Goal: Transaction & Acquisition: Purchase product/service

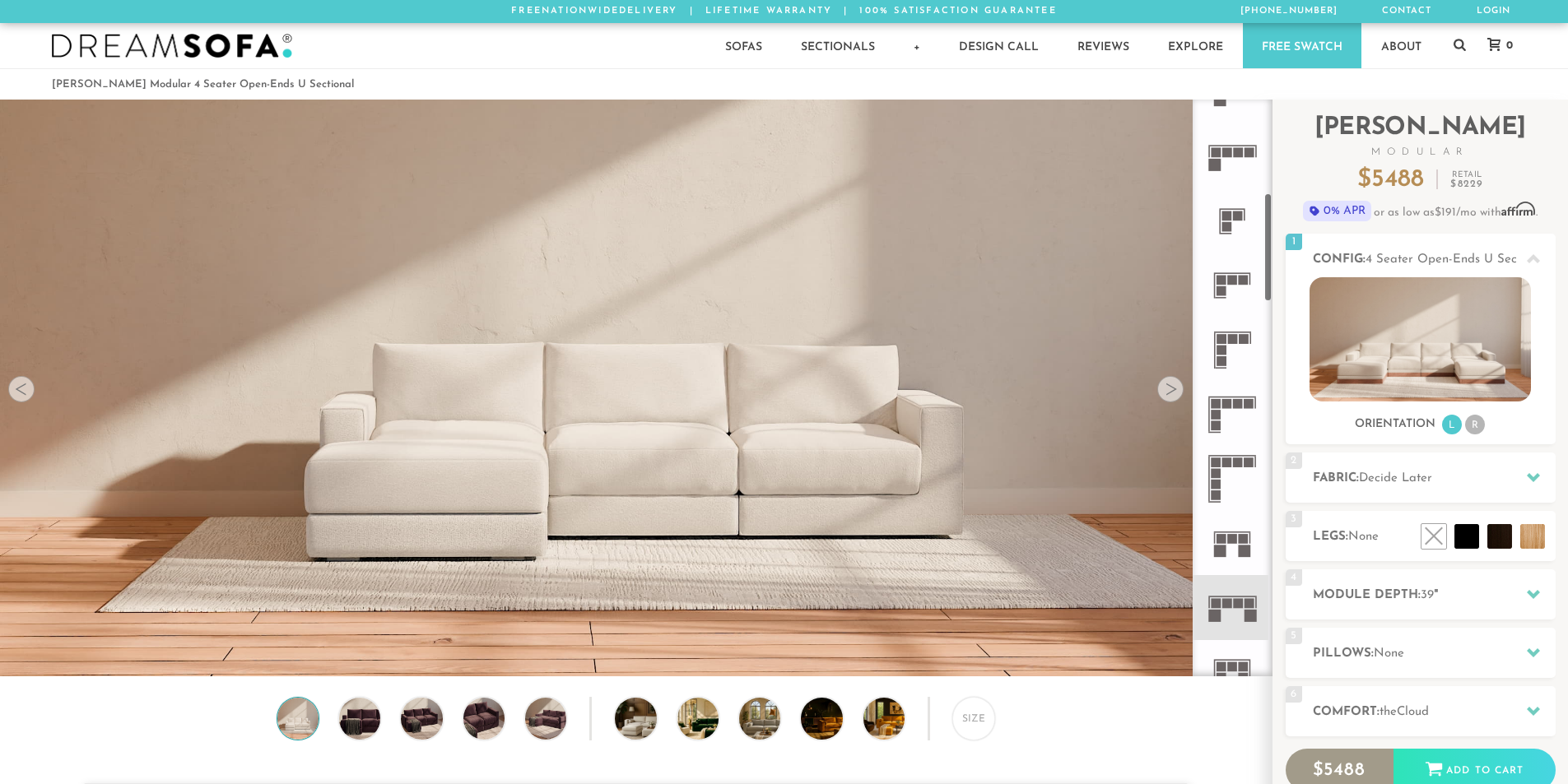
scroll to position [494, 0]
click at [1219, 147] on rect at bounding box center [1216, 149] width 10 height 10
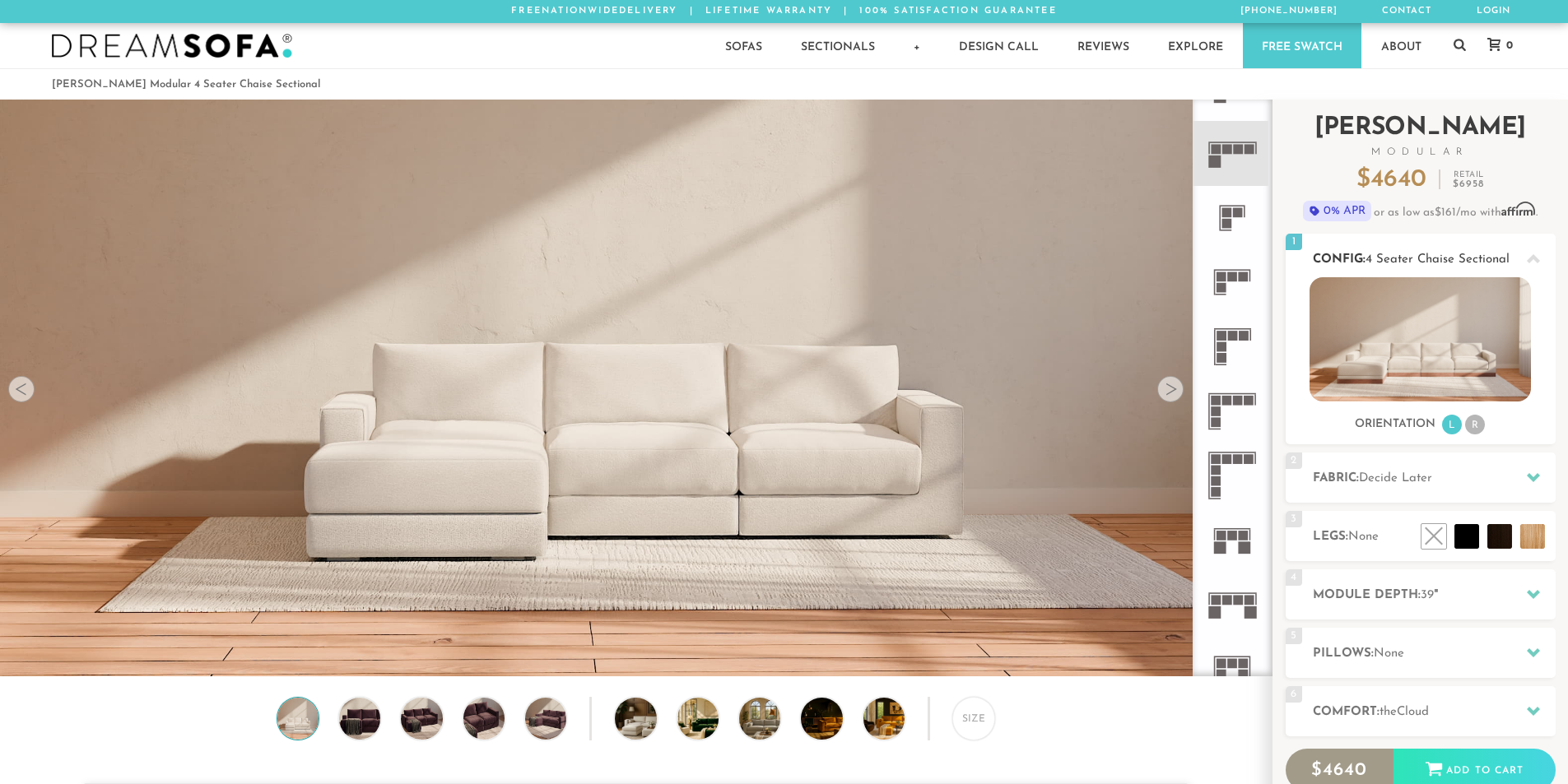
click at [1367, 366] on img at bounding box center [1420, 339] width 221 height 125
click at [1477, 422] on li "R" at bounding box center [1475, 424] width 20 height 20
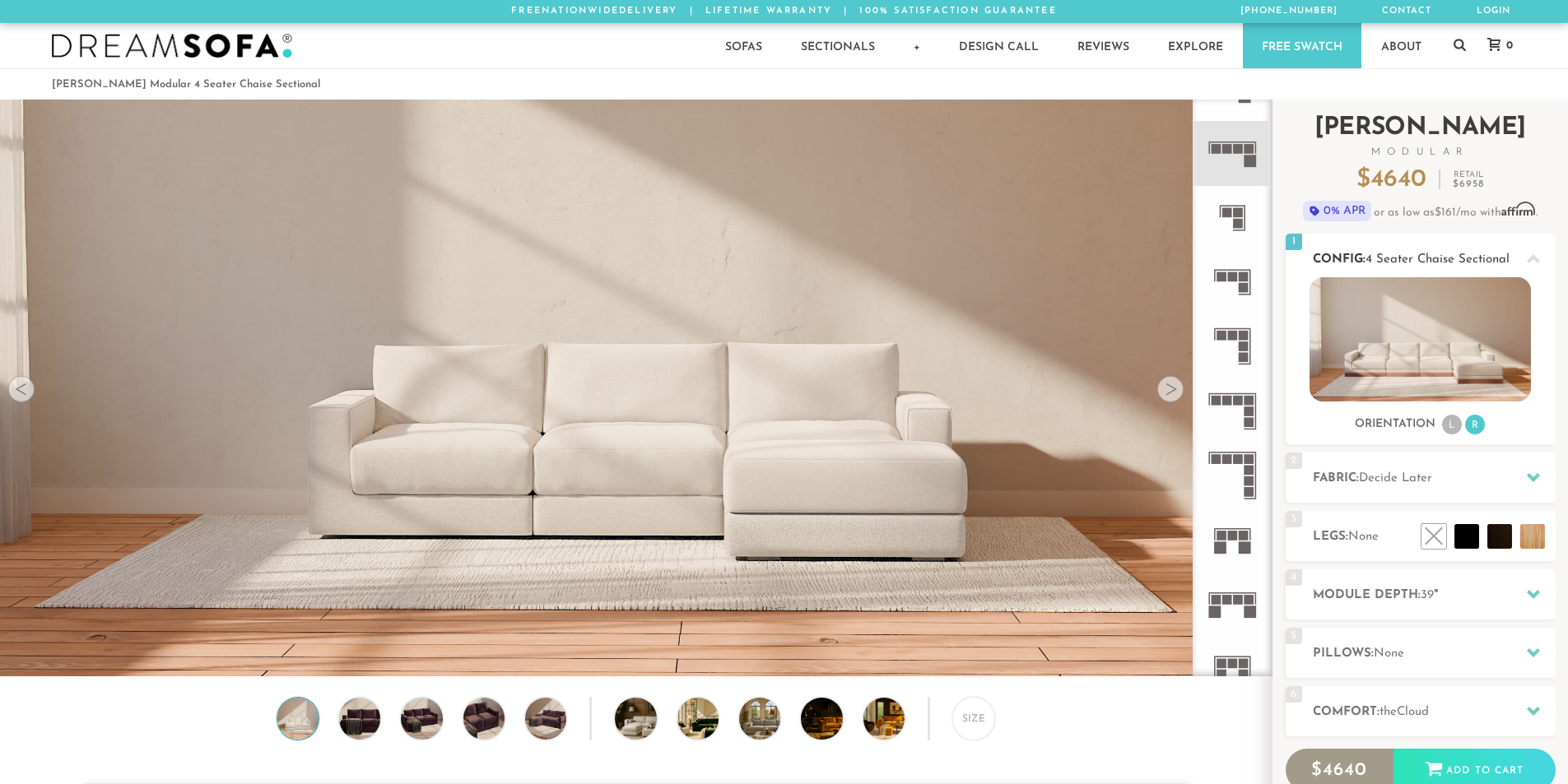
click at [1442, 314] on img at bounding box center [1420, 339] width 221 height 125
click at [1497, 532] on li at bounding box center [1462, 499] width 98 height 98
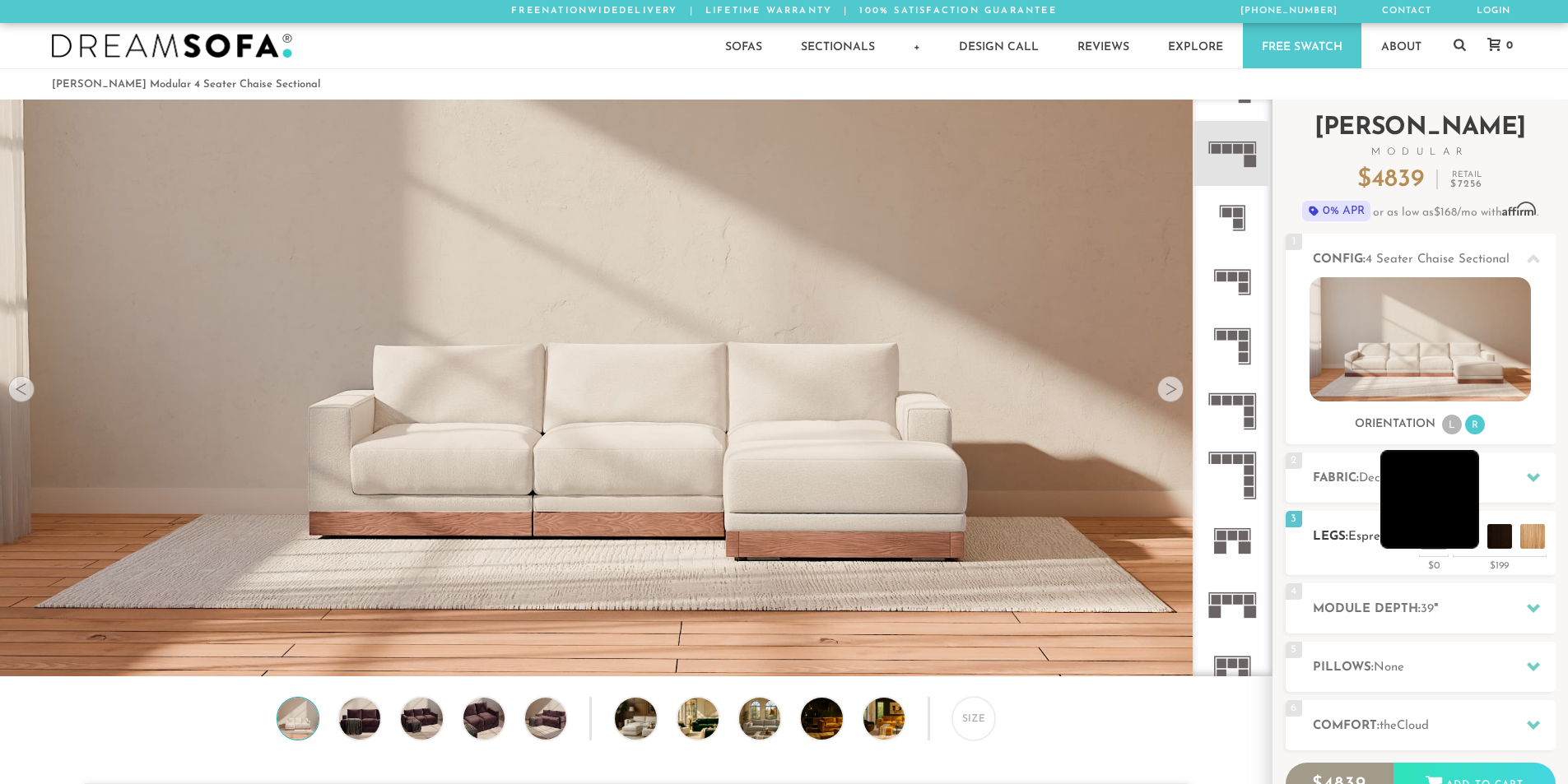
click at [1455, 530] on li at bounding box center [1429, 499] width 98 height 98
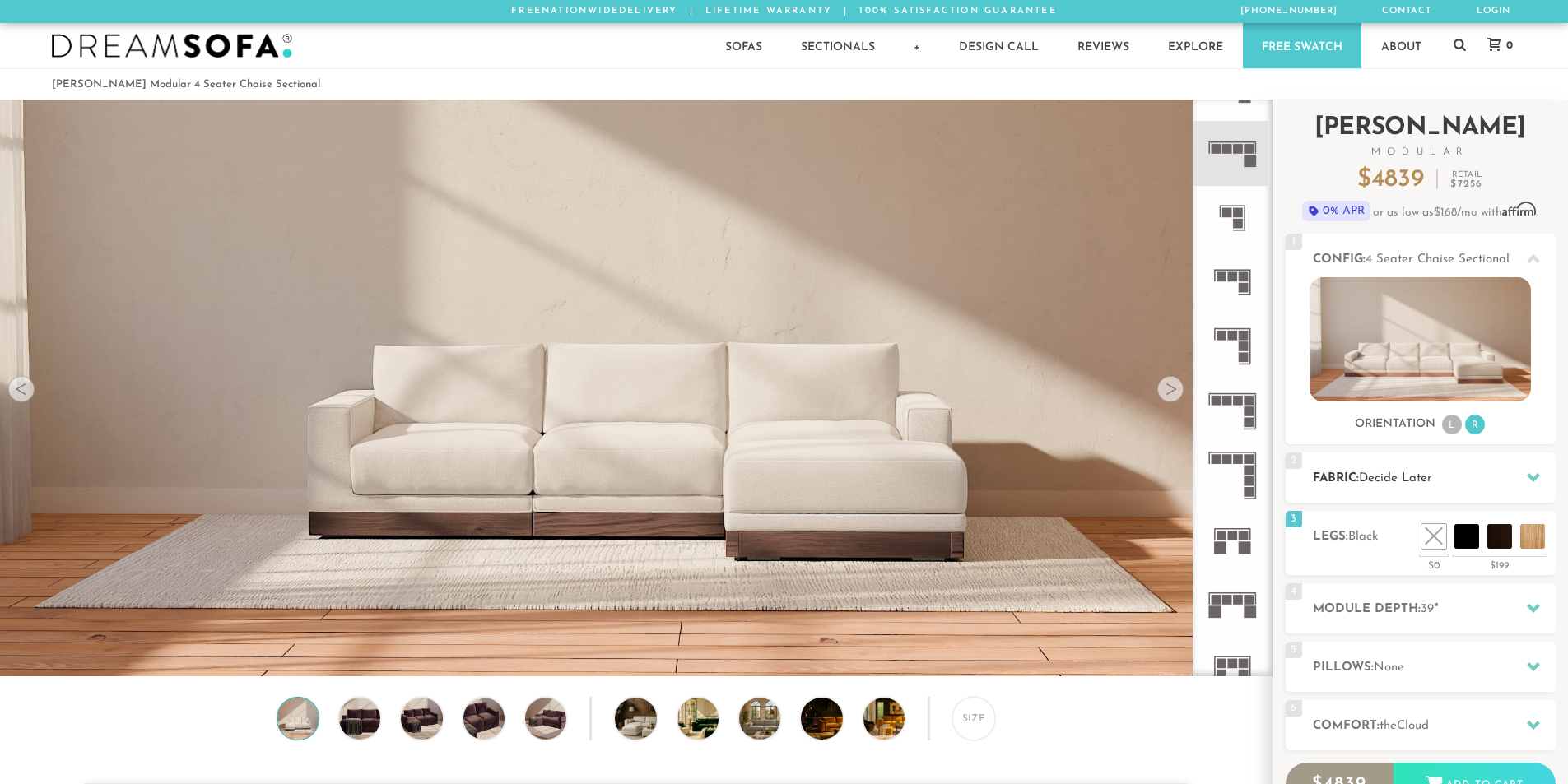
click at [1362, 480] on h2 "Fabric: Decide Later" at bounding box center [1434, 478] width 243 height 19
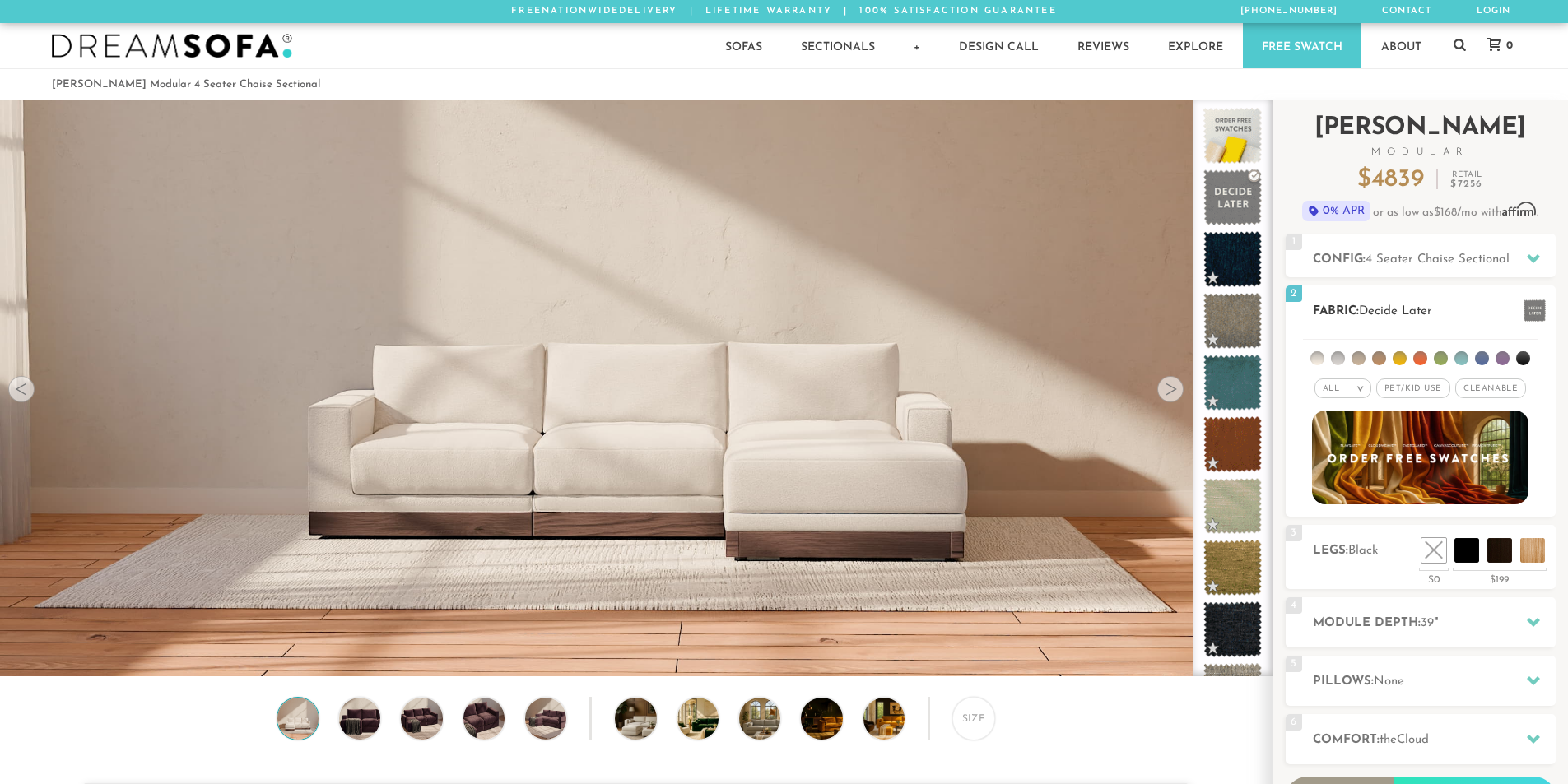
click at [1380, 352] on li at bounding box center [1379, 358] width 14 height 14
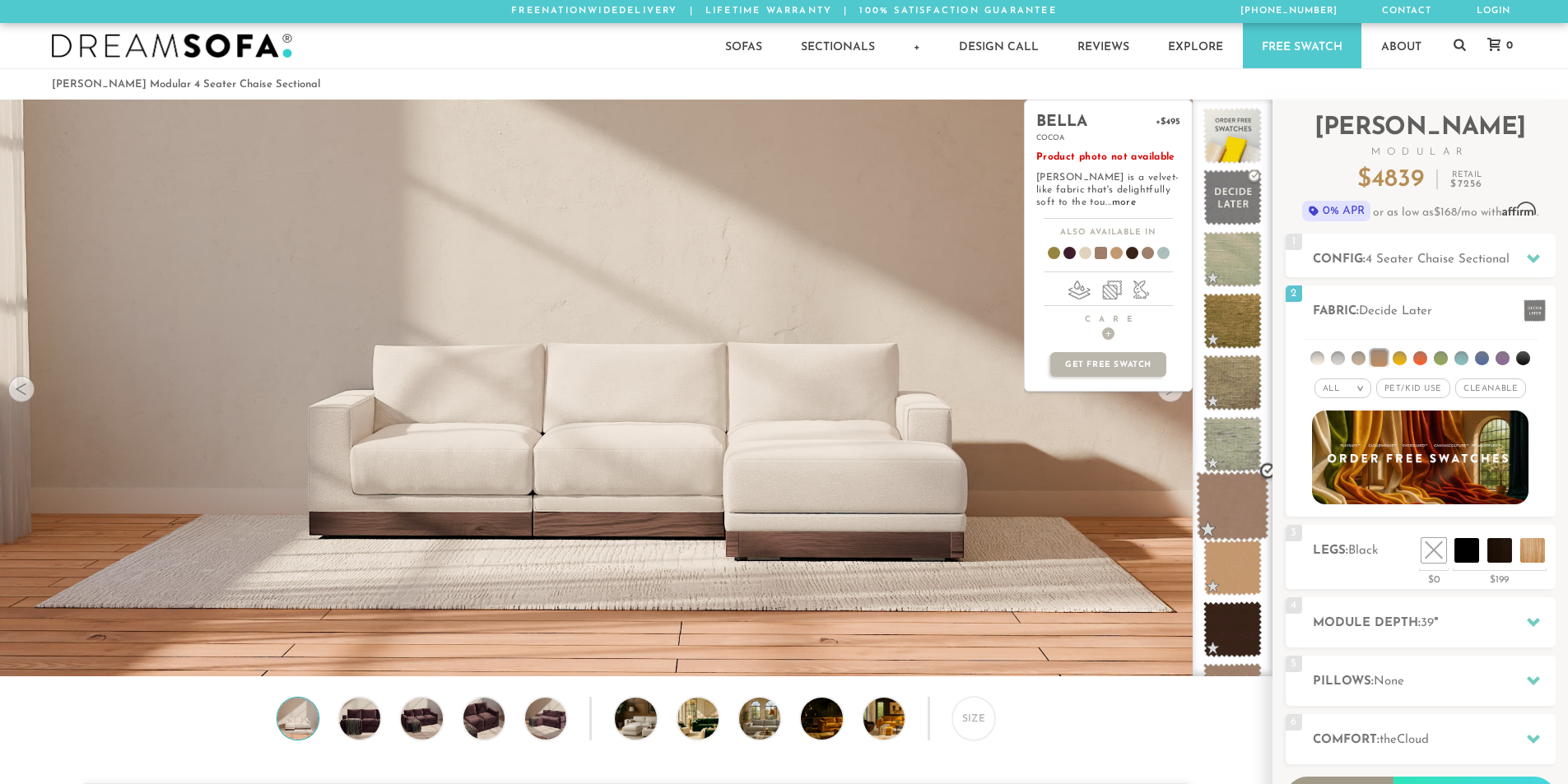
click at [1225, 516] on span at bounding box center [1232, 506] width 73 height 70
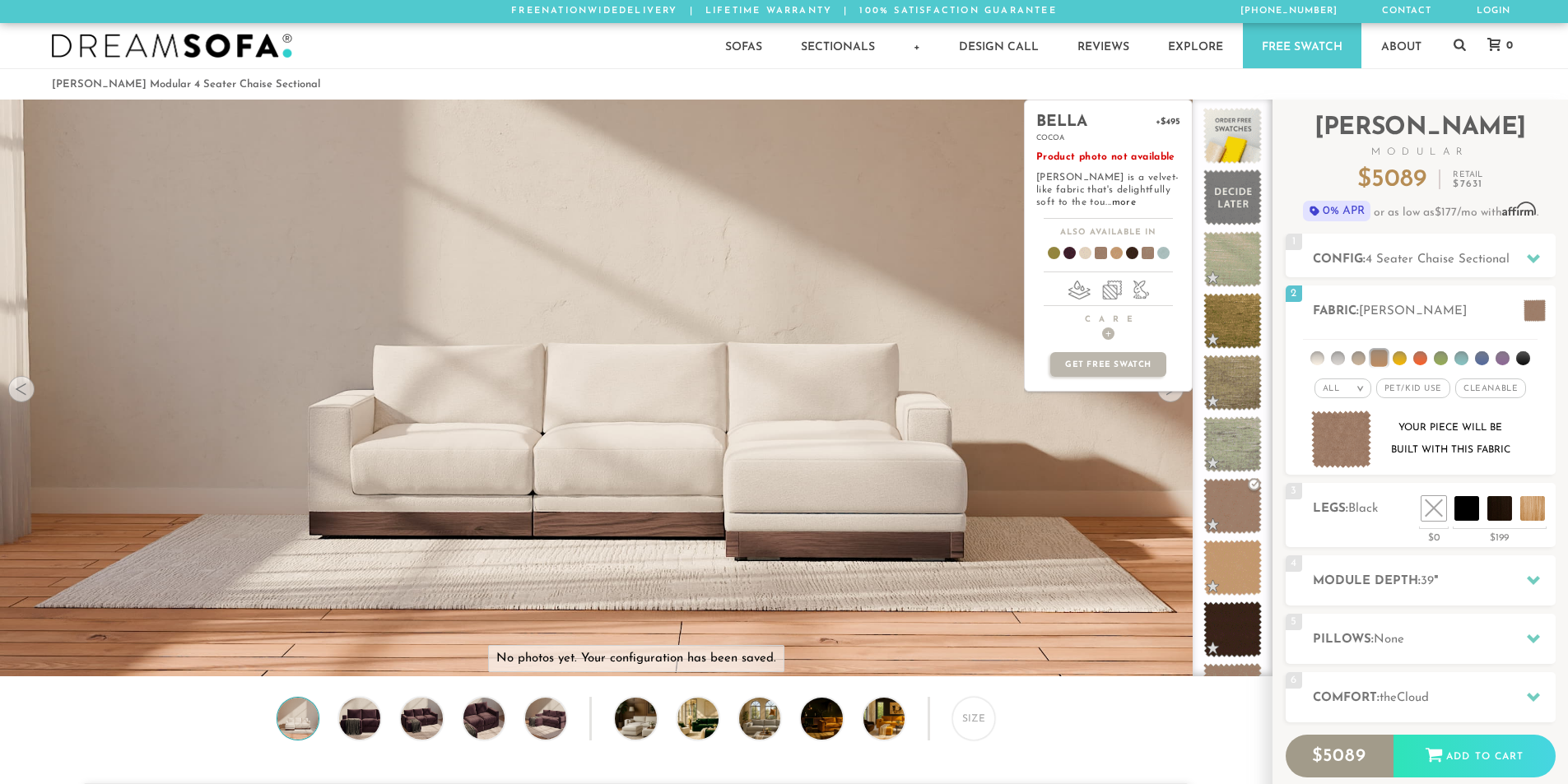
click at [1147, 247] on span at bounding box center [1141, 256] width 64 height 61
click at [1232, 516] on span at bounding box center [1232, 506] width 73 height 70
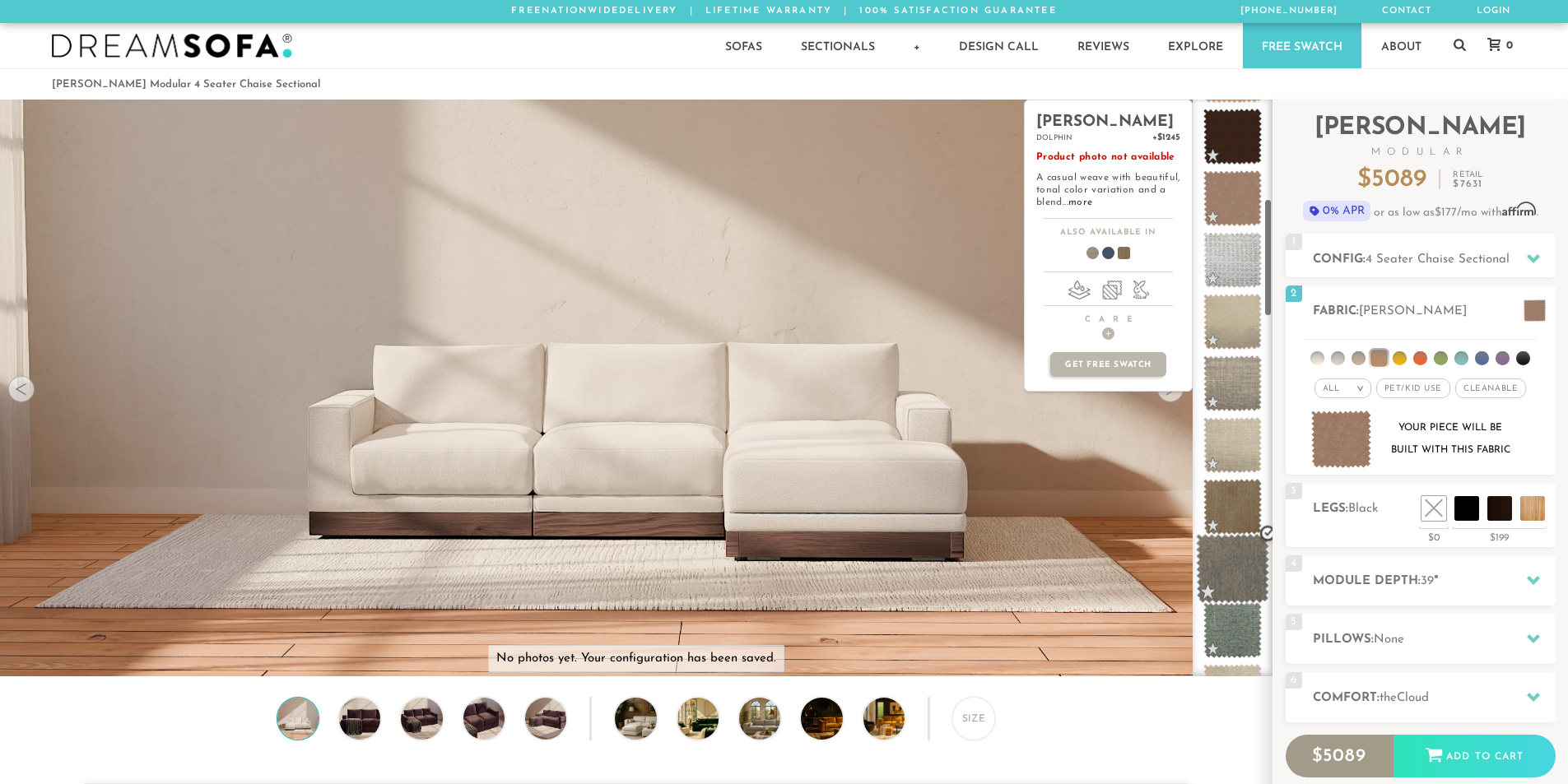
scroll to position [494, 0]
click at [1233, 511] on span at bounding box center [1232, 506] width 73 height 70
click at [1220, 561] on span at bounding box center [1232, 568] width 73 height 70
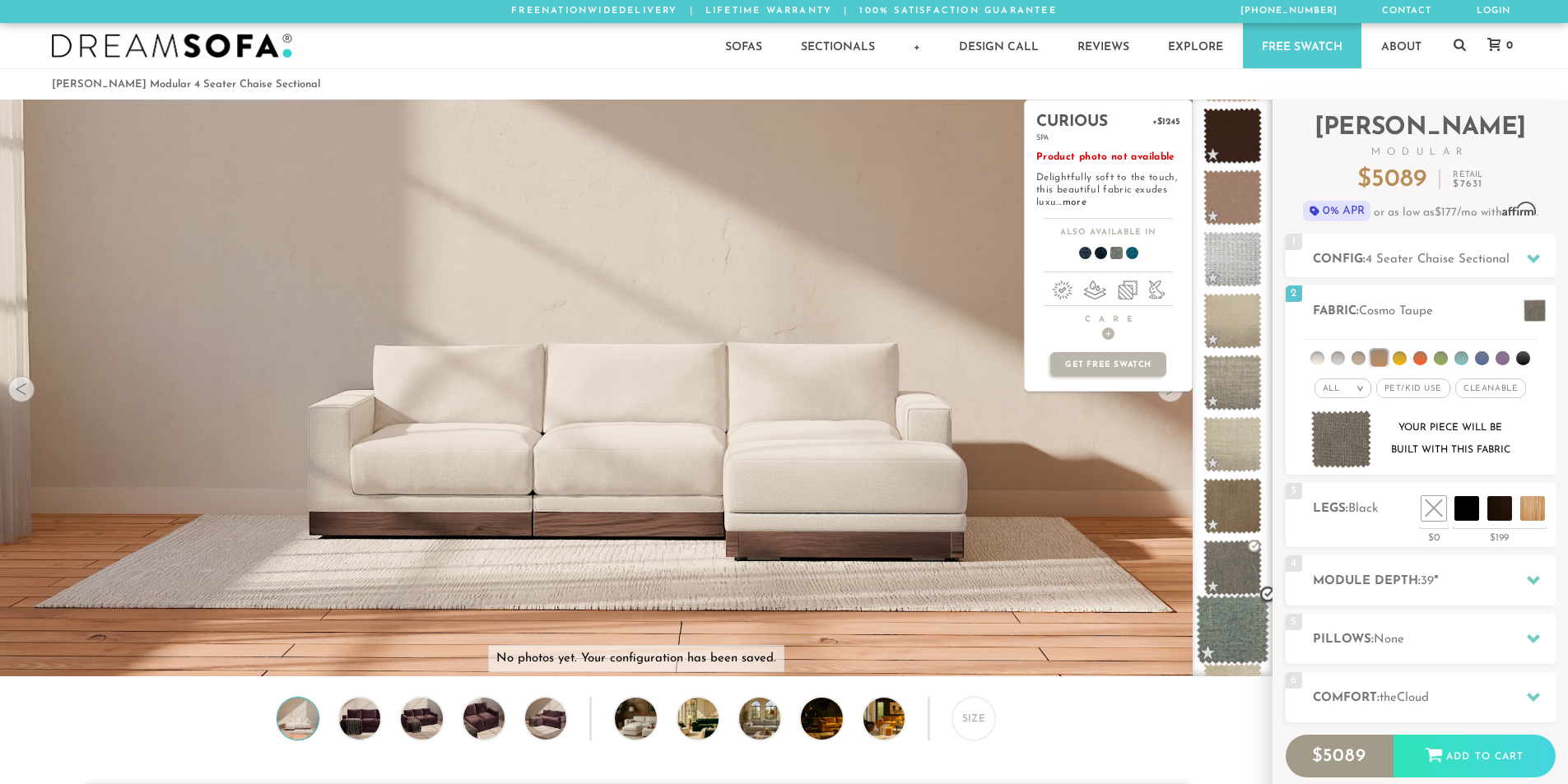
click at [1219, 606] on span at bounding box center [1232, 630] width 73 height 70
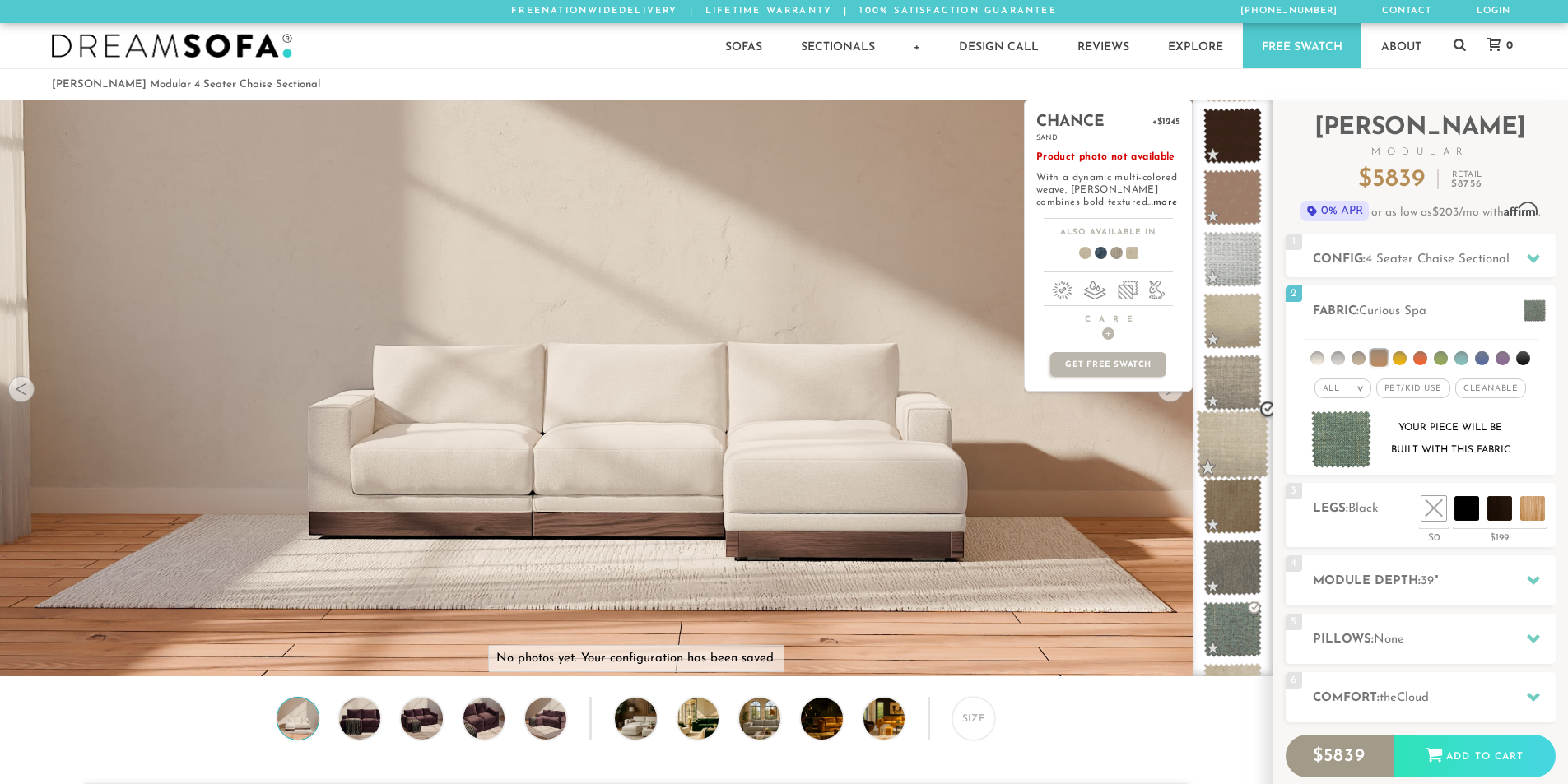
click at [1229, 450] on span at bounding box center [1232, 444] width 73 height 70
click at [1215, 372] on span at bounding box center [1232, 382] width 73 height 70
click at [1204, 305] on span at bounding box center [1232, 321] width 73 height 70
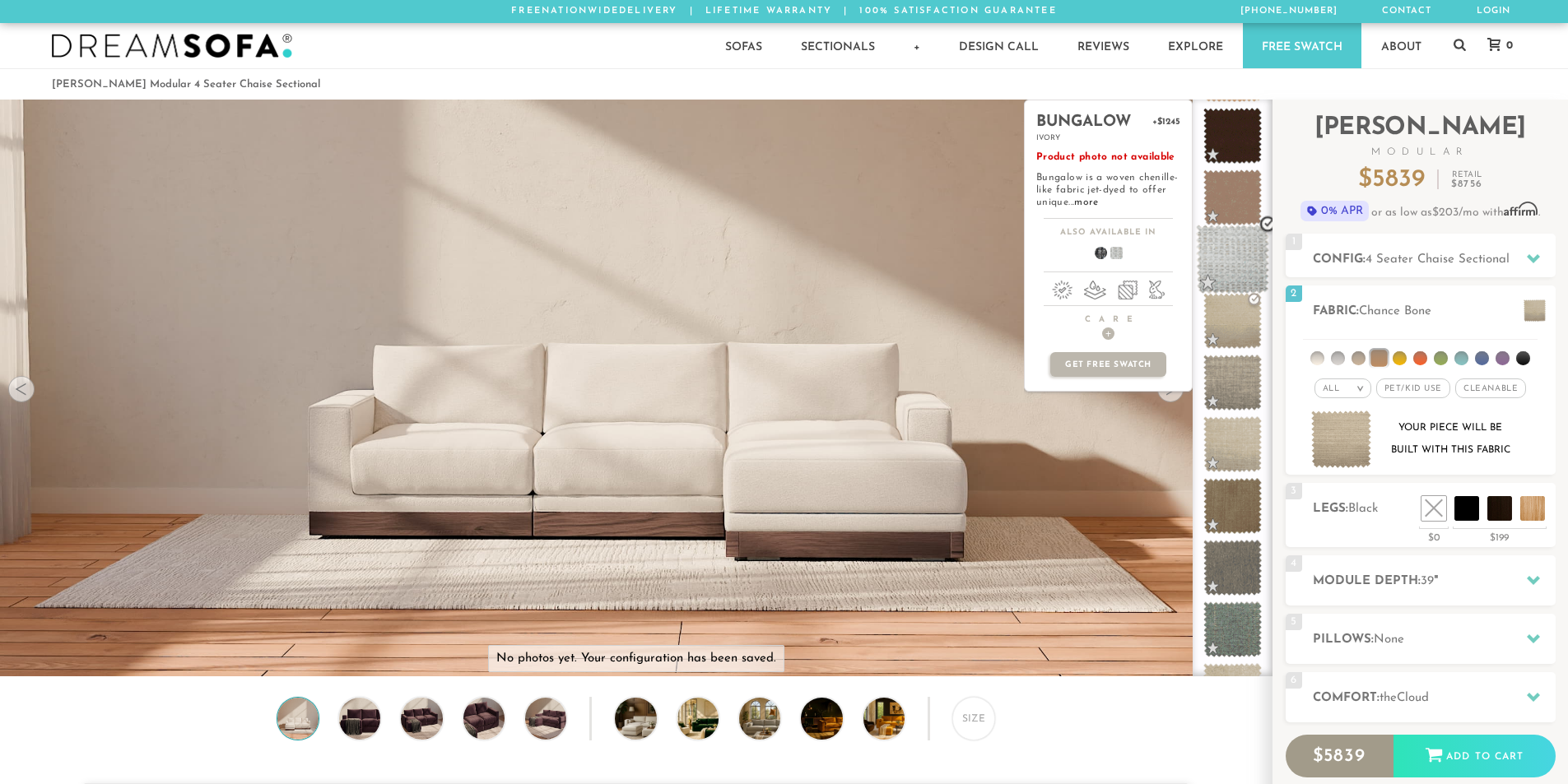
click at [1202, 267] on span at bounding box center [1232, 260] width 73 height 70
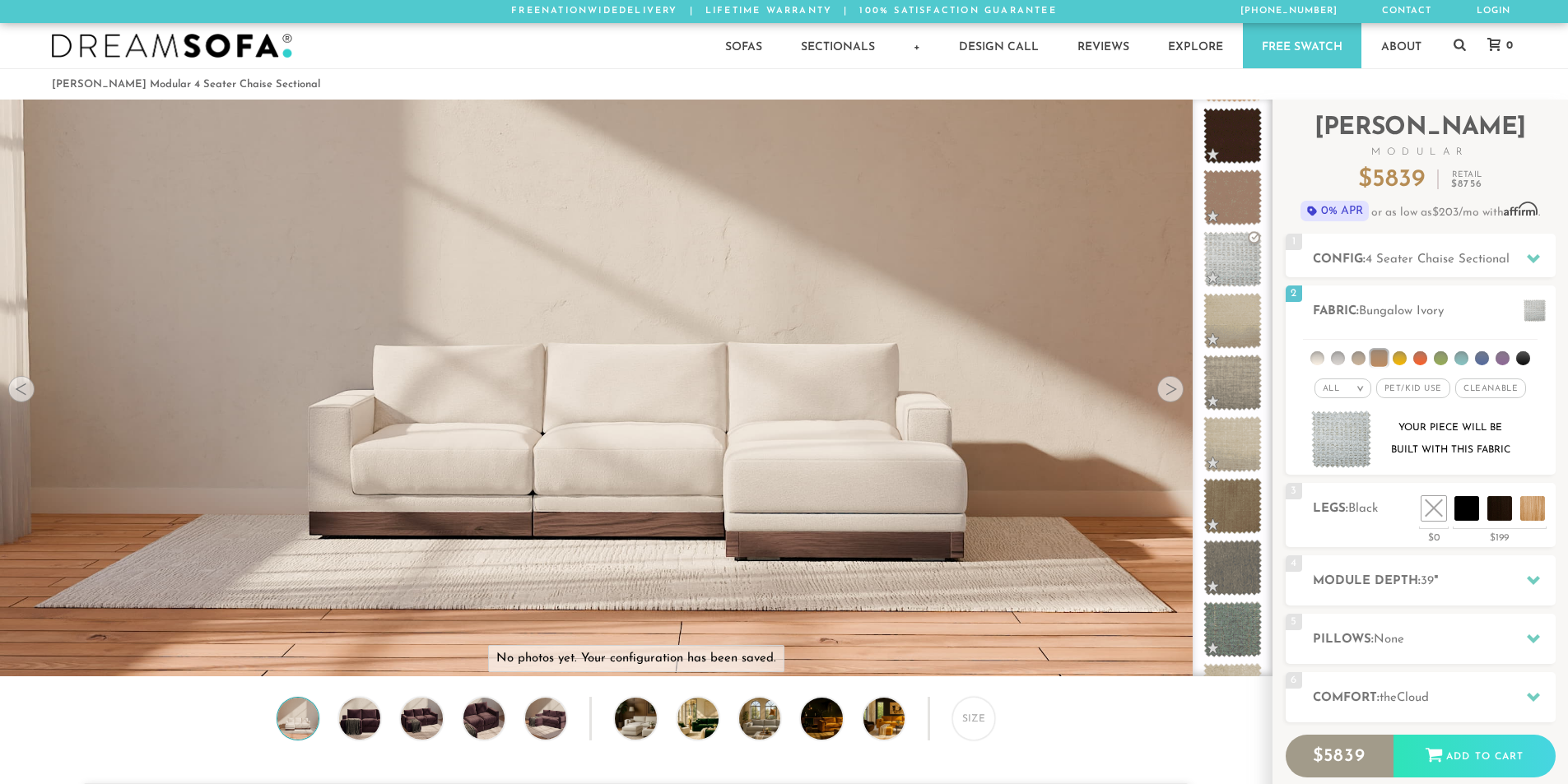
click at [1166, 402] on div at bounding box center [1171, 389] width 26 height 26
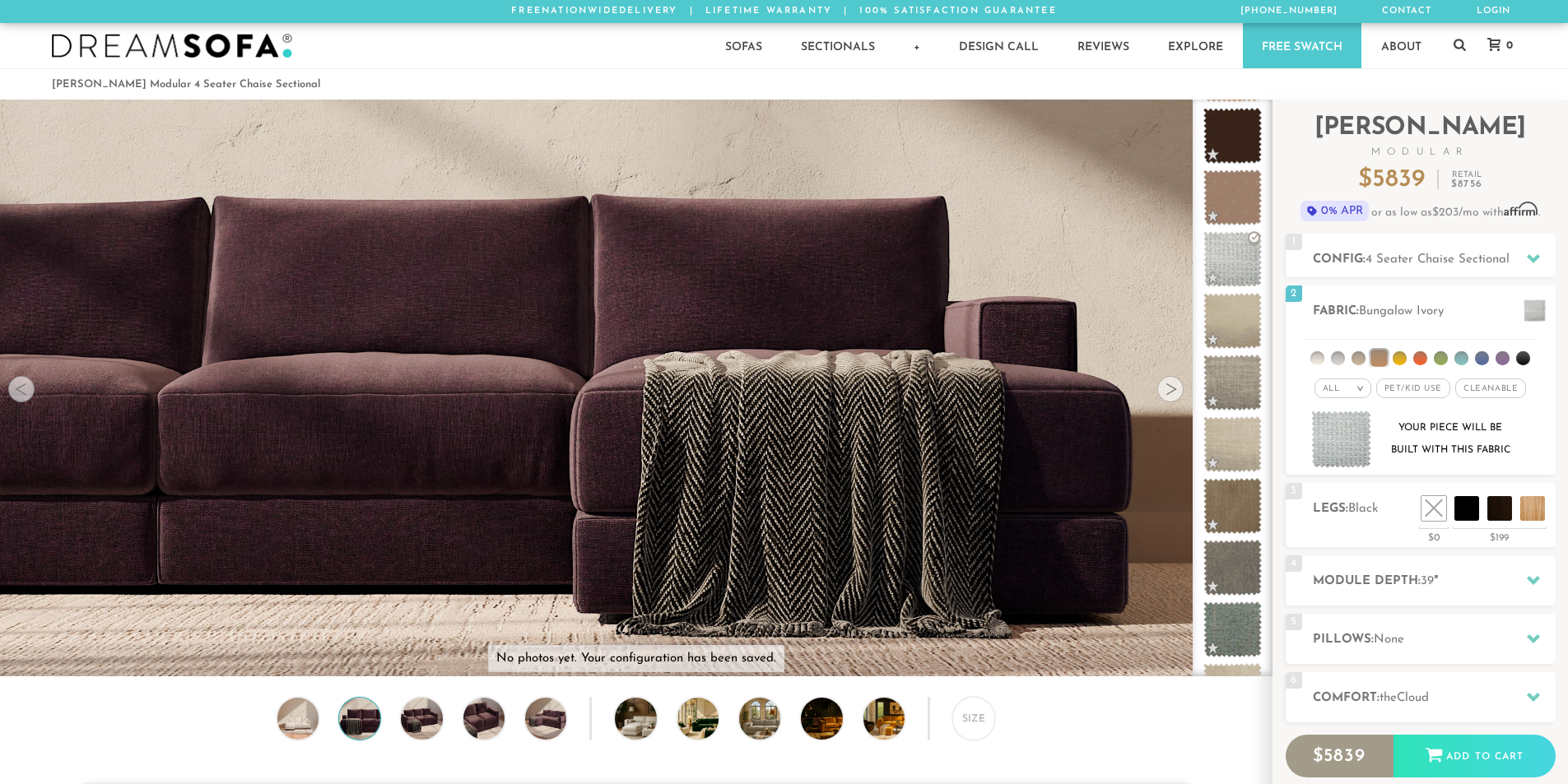
click at [1166, 402] on div at bounding box center [1171, 389] width 26 height 26
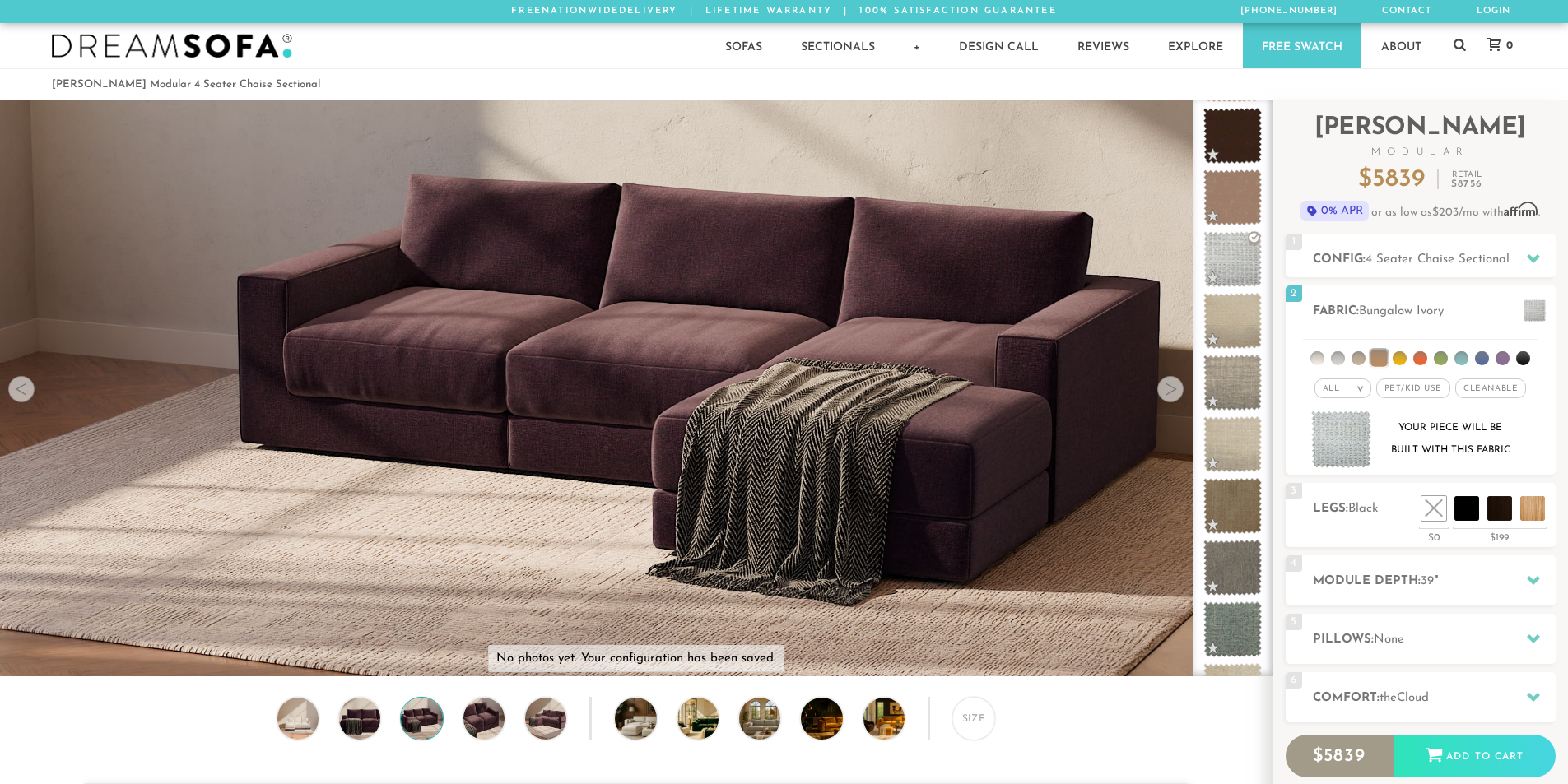
click at [1166, 402] on div at bounding box center [1171, 389] width 26 height 26
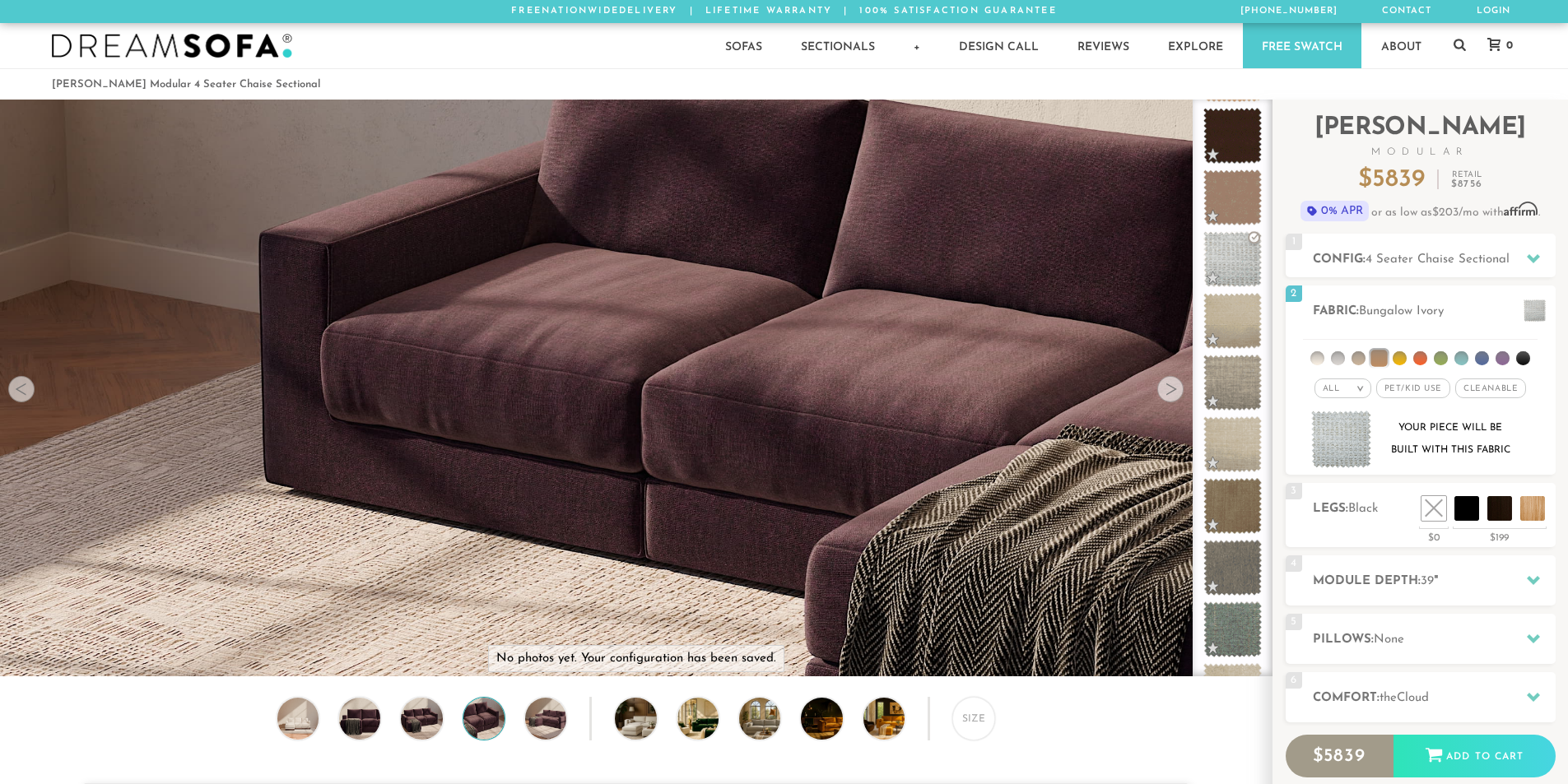
click at [1166, 402] on div at bounding box center [1171, 389] width 26 height 26
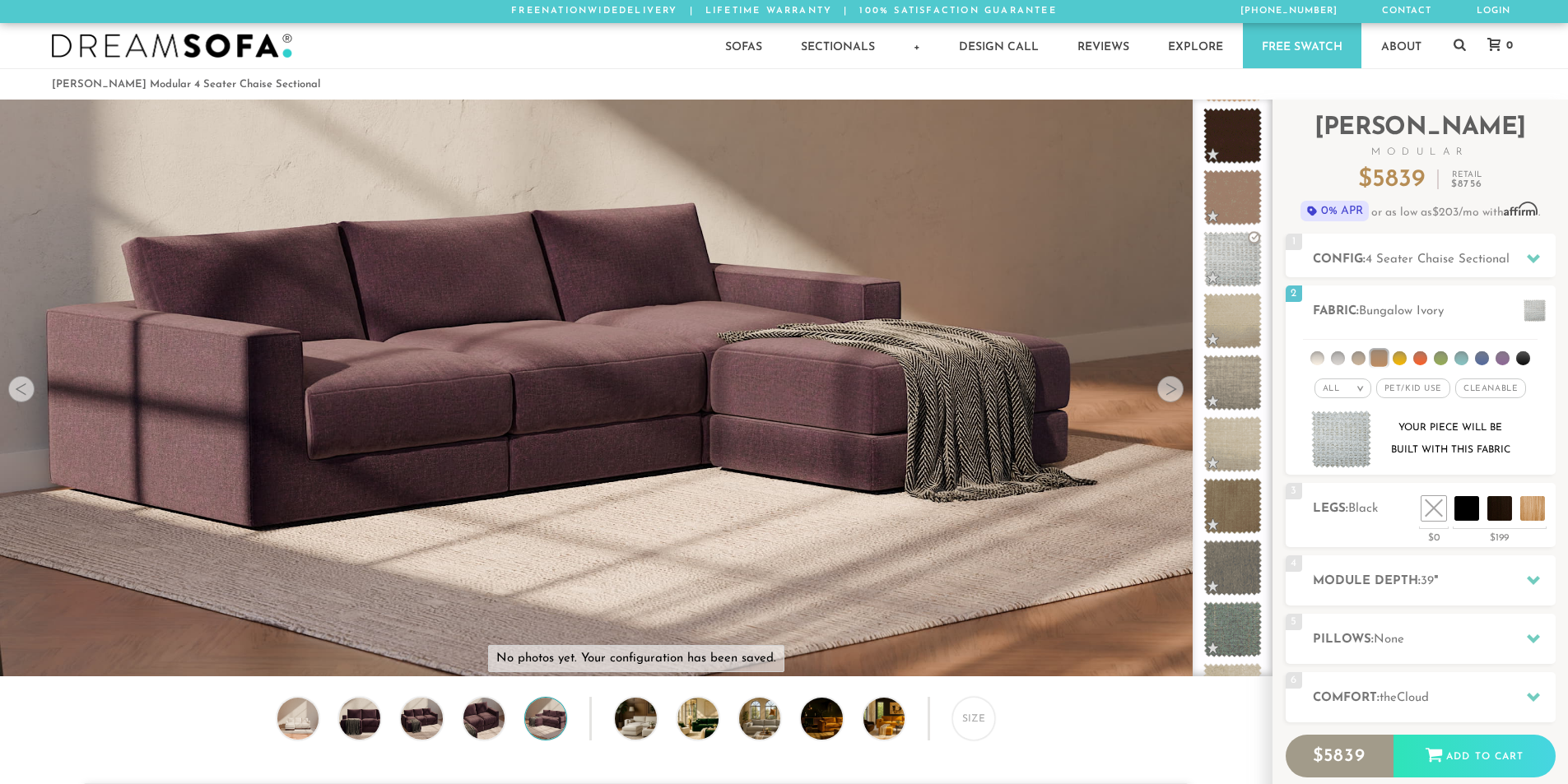
click at [1166, 402] on div at bounding box center [1171, 389] width 26 height 26
